Goal: Connect with others: Connect with other users

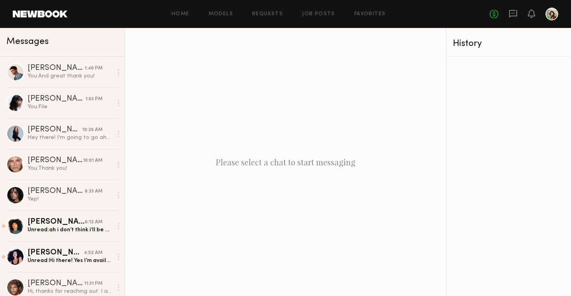
click at [316, 8] on div "Home Models Requests Job Posts Favorites Sign Out No fees up to $5,000" at bounding box center [312, 14] width 491 height 13
click at [316, 10] on div "Home Models Requests Job Posts Favorites Sign Out No fees up to $5,000" at bounding box center [312, 14] width 491 height 13
click at [316, 12] on link "Job Posts" at bounding box center [318, 14] width 33 height 5
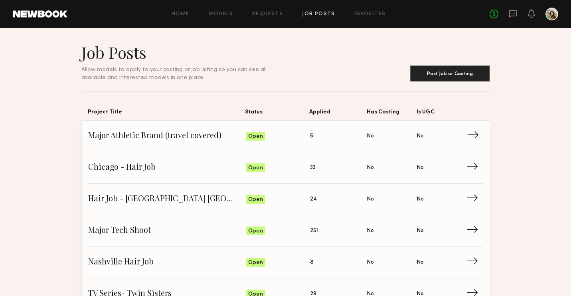
click at [418, 137] on span "No" at bounding box center [419, 136] width 7 height 9
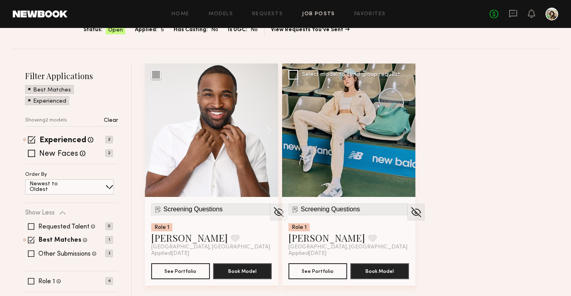
scroll to position [81, 0]
click at [410, 209] on img at bounding box center [416, 212] width 12 height 12
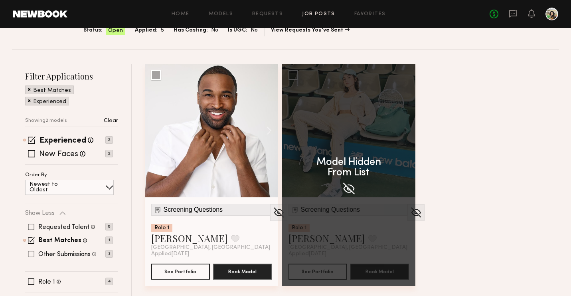
click at [91, 254] on label "Other Submissions" at bounding box center [64, 254] width 52 height 6
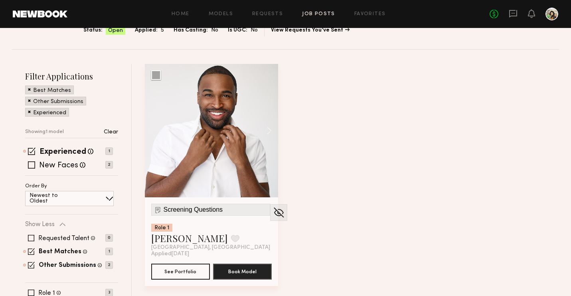
scroll to position [109, 0]
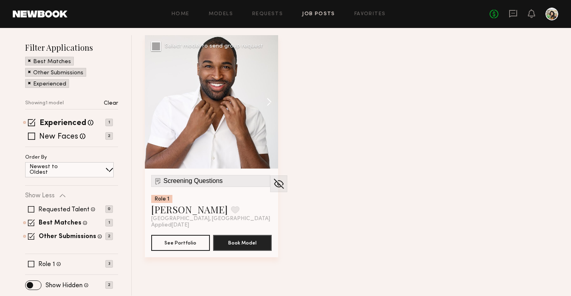
click at [265, 97] on button at bounding box center [265, 101] width 26 height 133
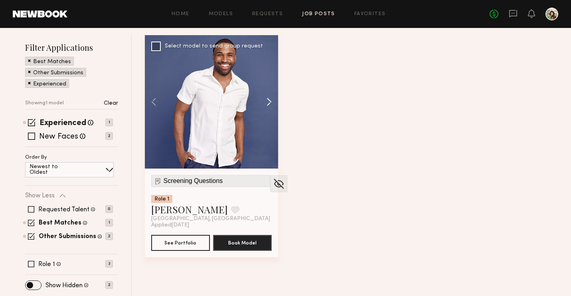
click at [265, 97] on button at bounding box center [265, 101] width 26 height 133
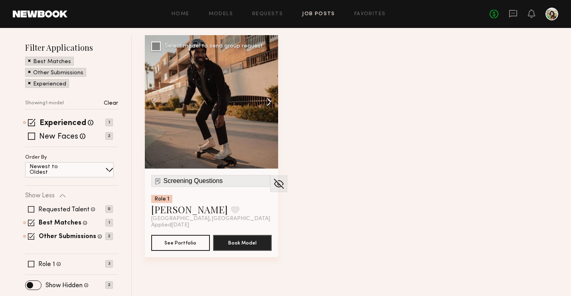
click at [265, 97] on button at bounding box center [265, 101] width 26 height 133
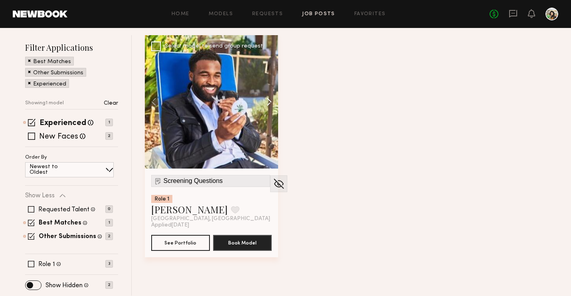
click at [265, 97] on button at bounding box center [265, 101] width 26 height 133
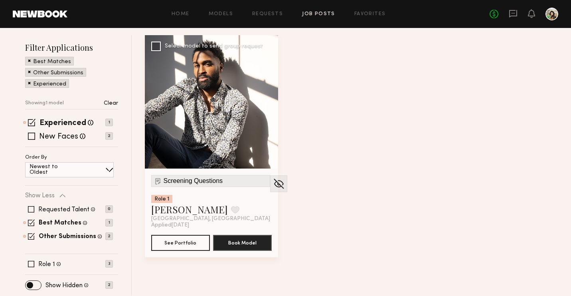
click at [265, 97] on div at bounding box center [211, 101] width 133 height 133
click at [182, 247] on button "See Portfolio" at bounding box center [180, 242] width 59 height 16
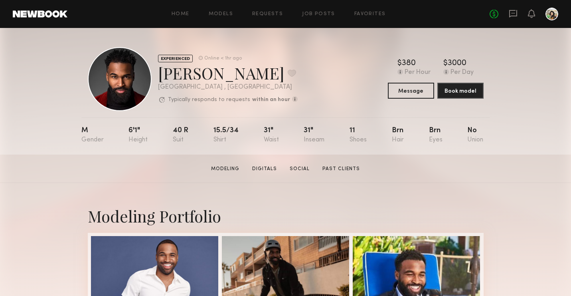
scroll to position [114, 0]
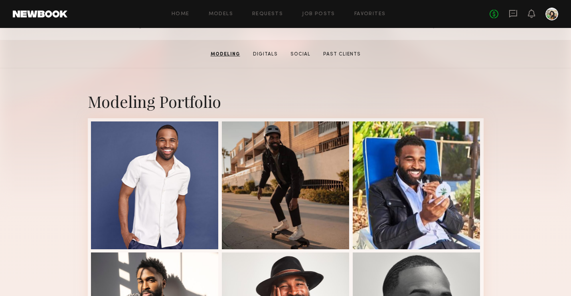
click at [146, 196] on div at bounding box center [155, 185] width 128 height 128
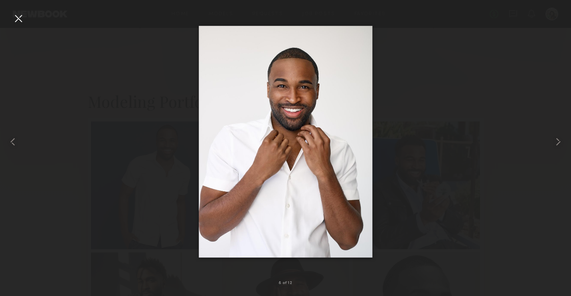
click at [341, 189] on img at bounding box center [286, 142] width 174 height 232
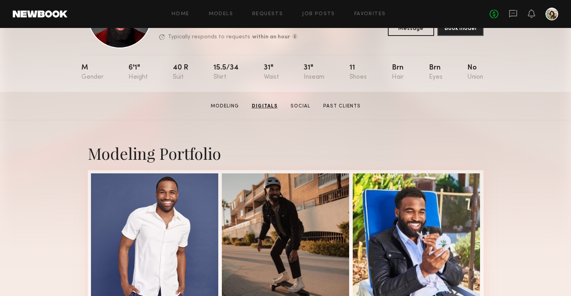
scroll to position [0, 0]
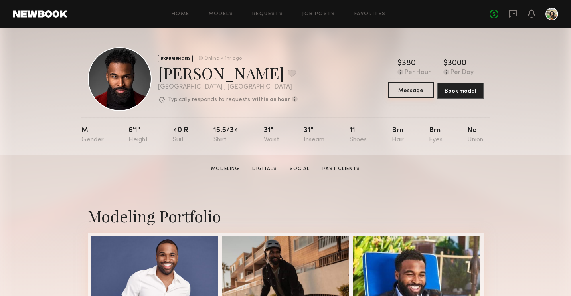
click at [394, 91] on button "Message" at bounding box center [411, 90] width 46 height 16
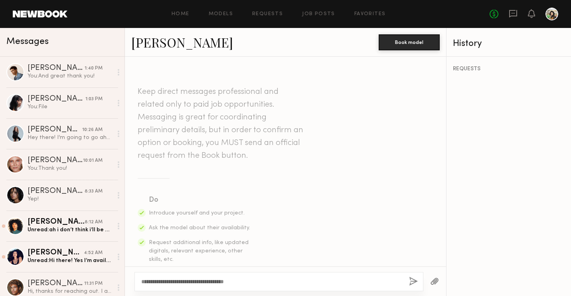
type textarea "**********"
click at [414, 271] on div "**********" at bounding box center [285, 281] width 321 height 30
click at [412, 283] on button "button" at bounding box center [413, 281] width 9 height 10
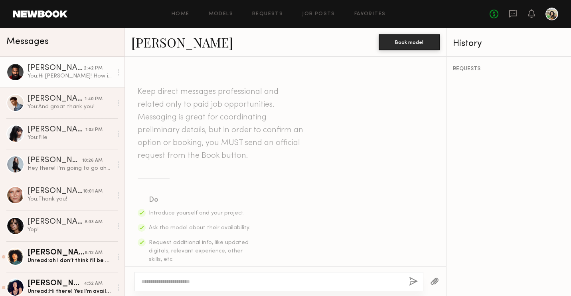
scroll to position [207, 0]
